Goal: Task Accomplishment & Management: Manage account settings

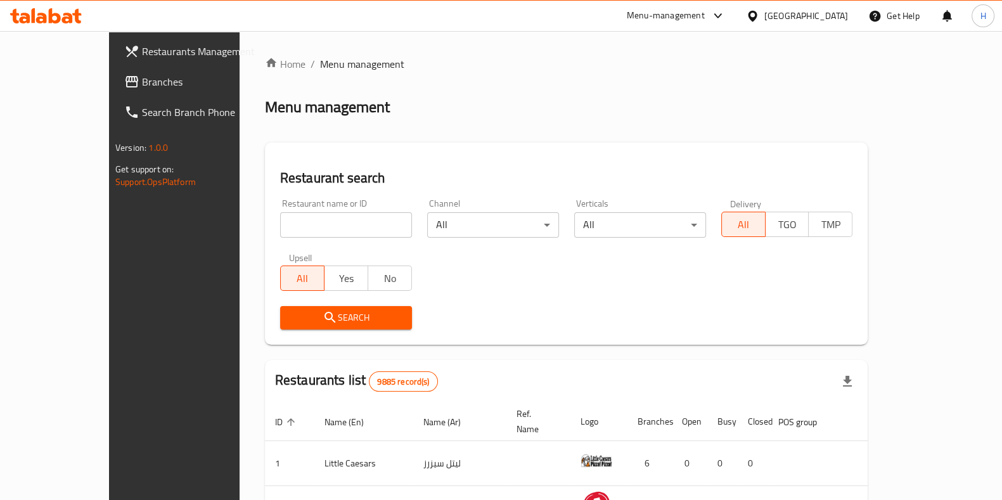
click at [294, 210] on div at bounding box center [501, 250] width 1002 height 500
click at [281, 226] on input "search" at bounding box center [346, 224] width 132 height 25
paste input "Batch"
type input "Batch"
click button "Search" at bounding box center [346, 317] width 132 height 23
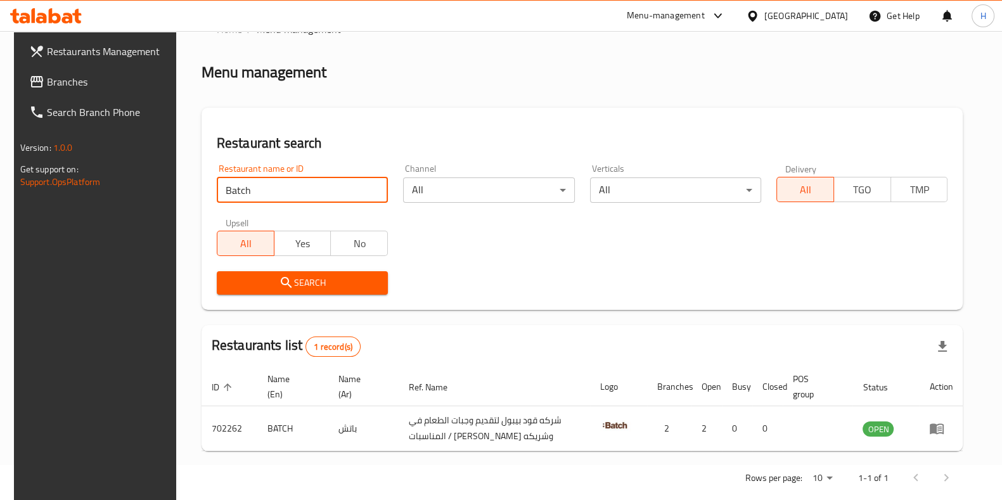
scroll to position [55, 0]
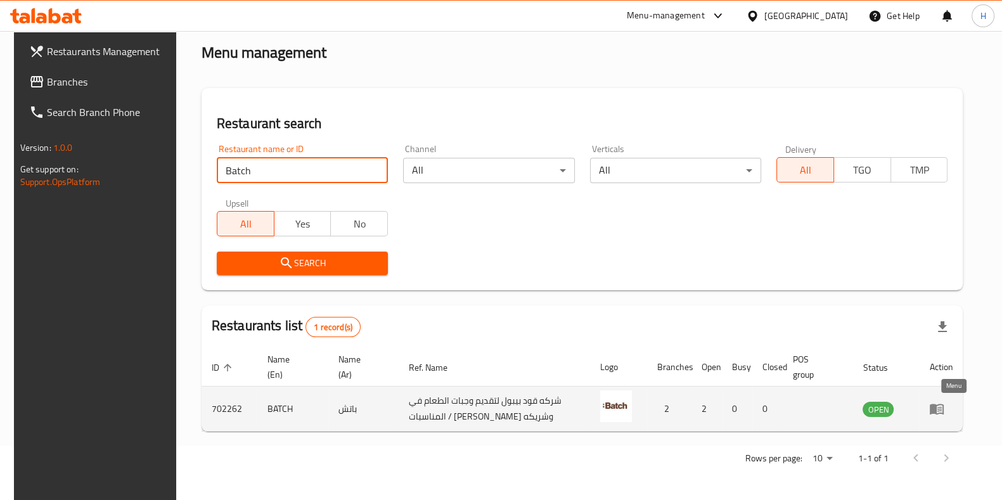
click at [957, 417] on td "enhanced table" at bounding box center [941, 409] width 44 height 45
click at [945, 406] on icon "enhanced table" at bounding box center [936, 408] width 15 height 15
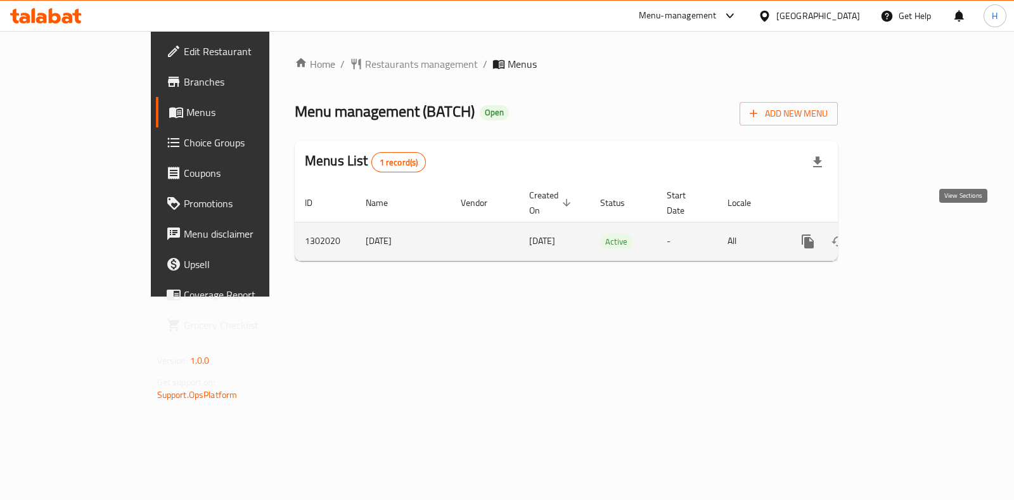
click at [907, 234] on icon "enhanced table" at bounding box center [899, 241] width 15 height 15
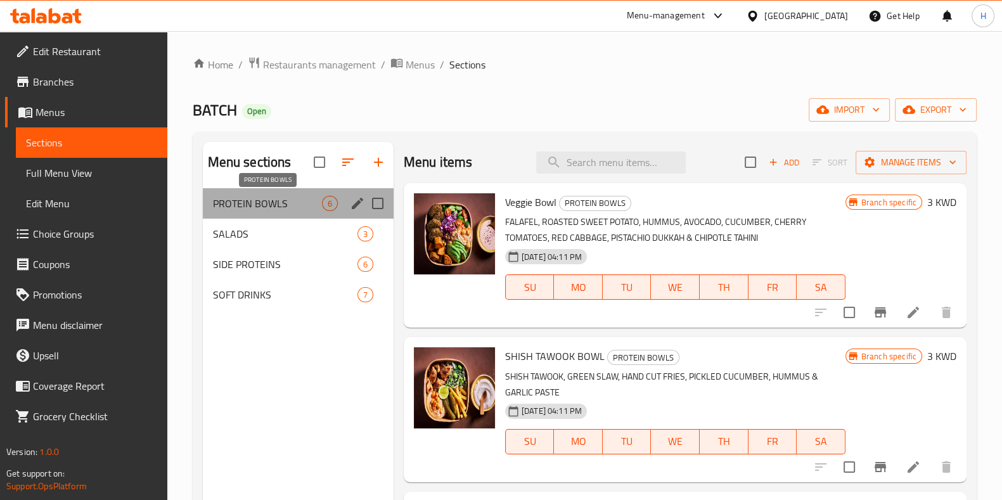
click at [289, 207] on span "PROTEIN BOWLS" at bounding box center [267, 203] width 109 height 15
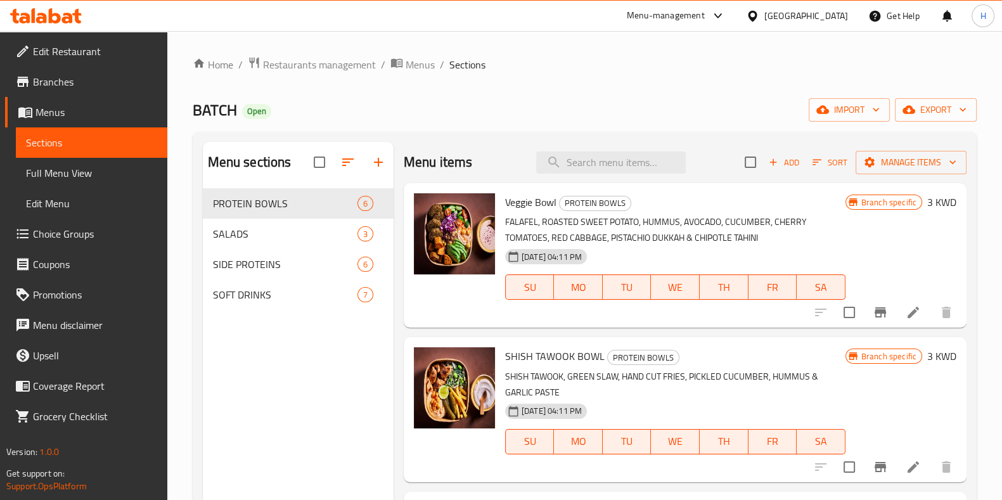
click at [908, 469] on icon at bounding box center [913, 467] width 11 height 11
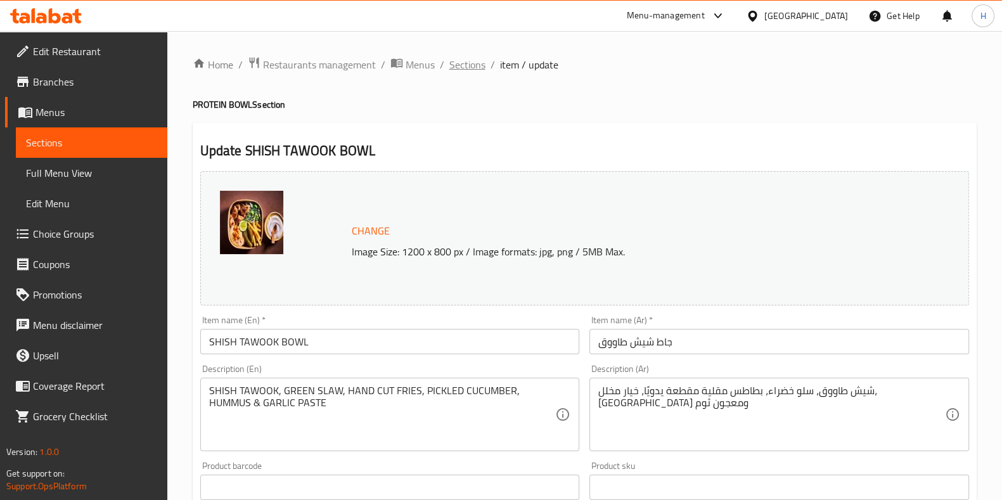
click at [466, 70] on span "Sections" at bounding box center [467, 64] width 36 height 15
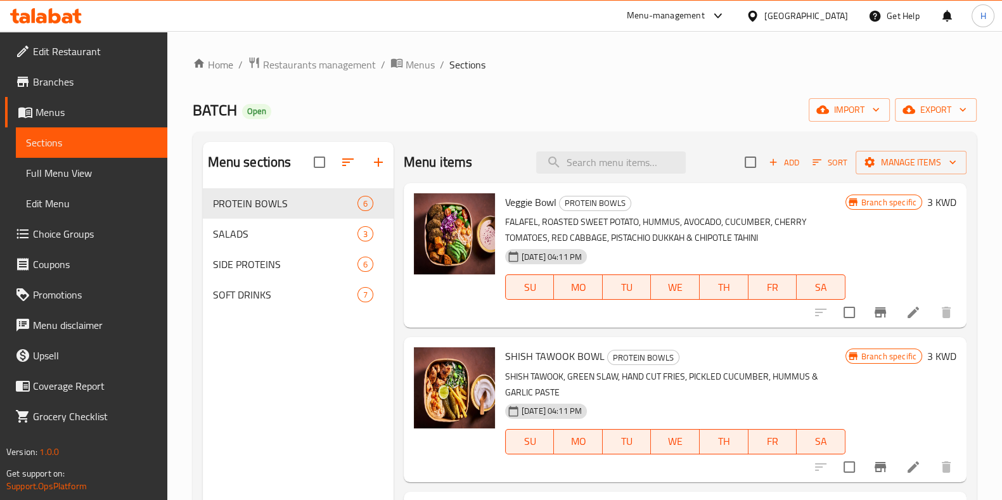
click at [209, 104] on span "BATCH" at bounding box center [215, 110] width 44 height 29
copy span "BATCH"
click at [349, 68] on span "Restaurants management" at bounding box center [319, 64] width 113 height 15
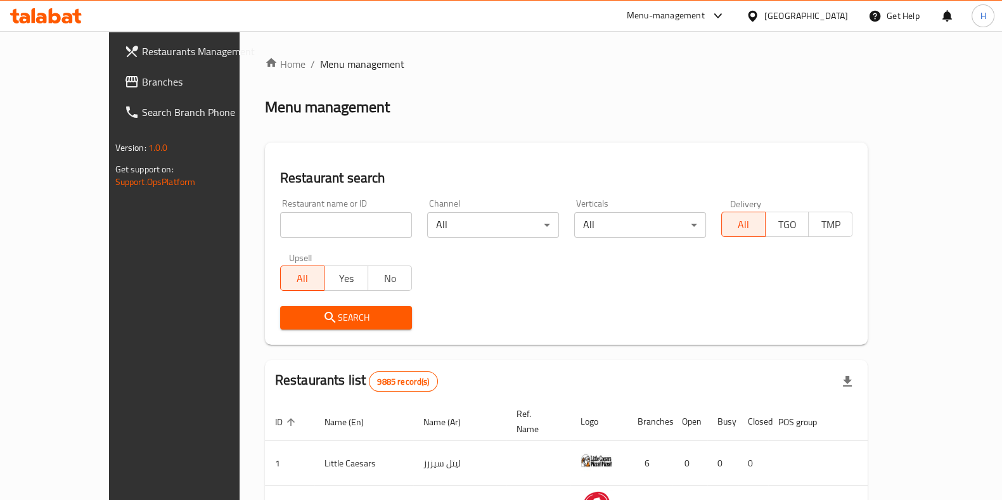
click at [705, 17] on div "Menu-management" at bounding box center [666, 15] width 78 height 15
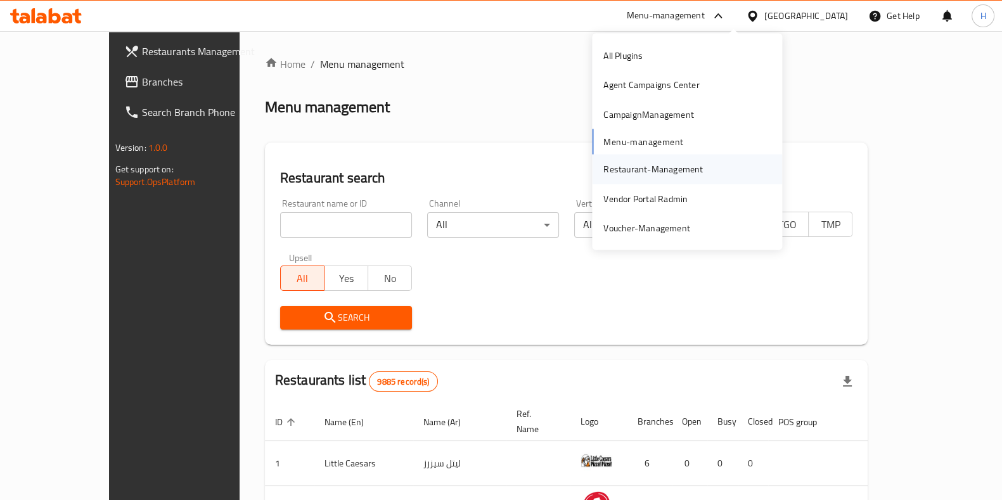
click at [652, 166] on div "Restaurant-Management" at bounding box center [654, 169] width 100 height 14
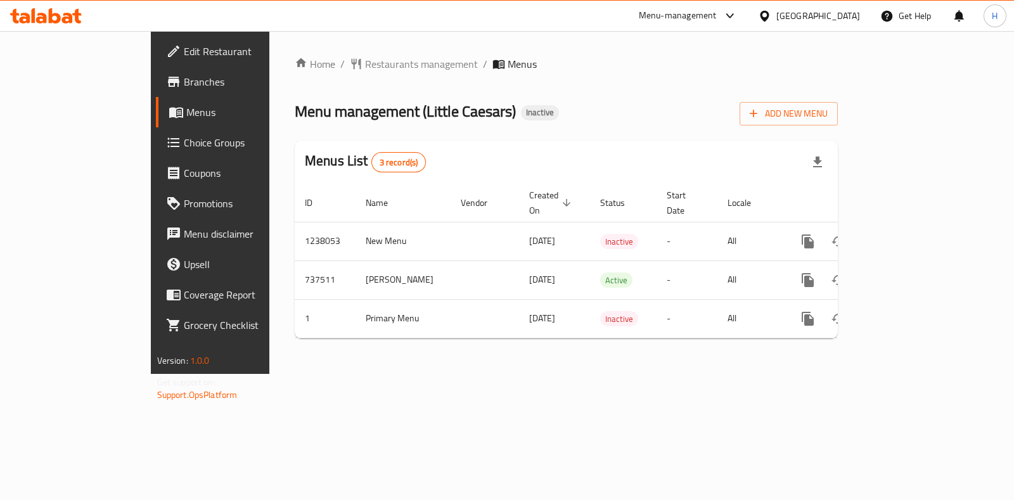
click at [717, 11] on div "Menu-management" at bounding box center [678, 15] width 78 height 15
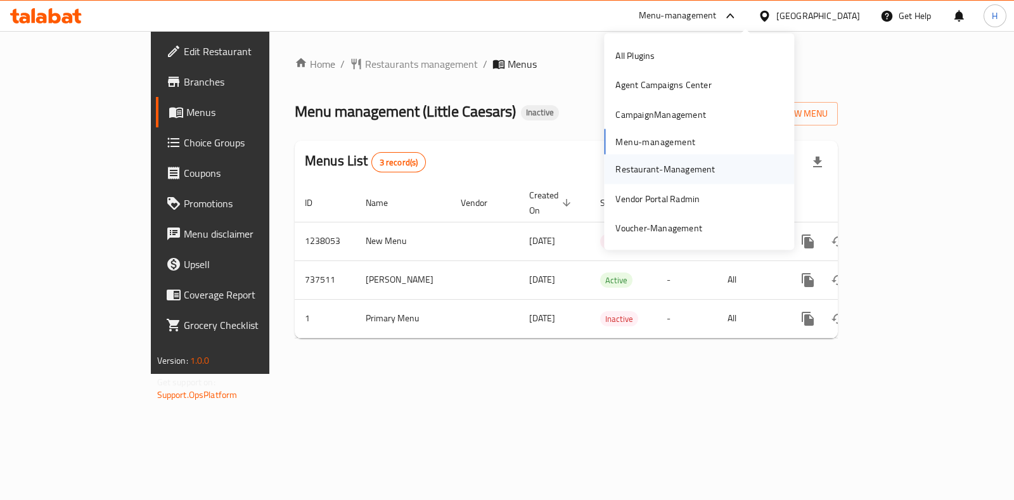
click at [657, 172] on div "Restaurant-Management" at bounding box center [666, 169] width 100 height 14
